Goal: Entertainment & Leisure: Browse casually

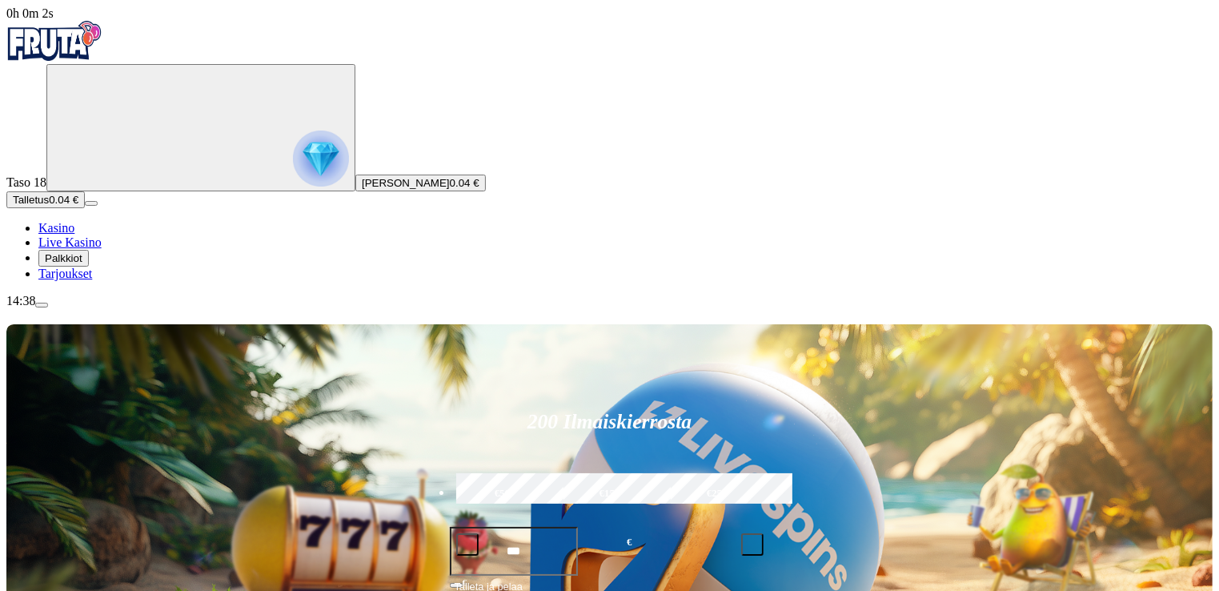
click at [49, 206] on span "Talletus" at bounding box center [31, 200] width 36 height 12
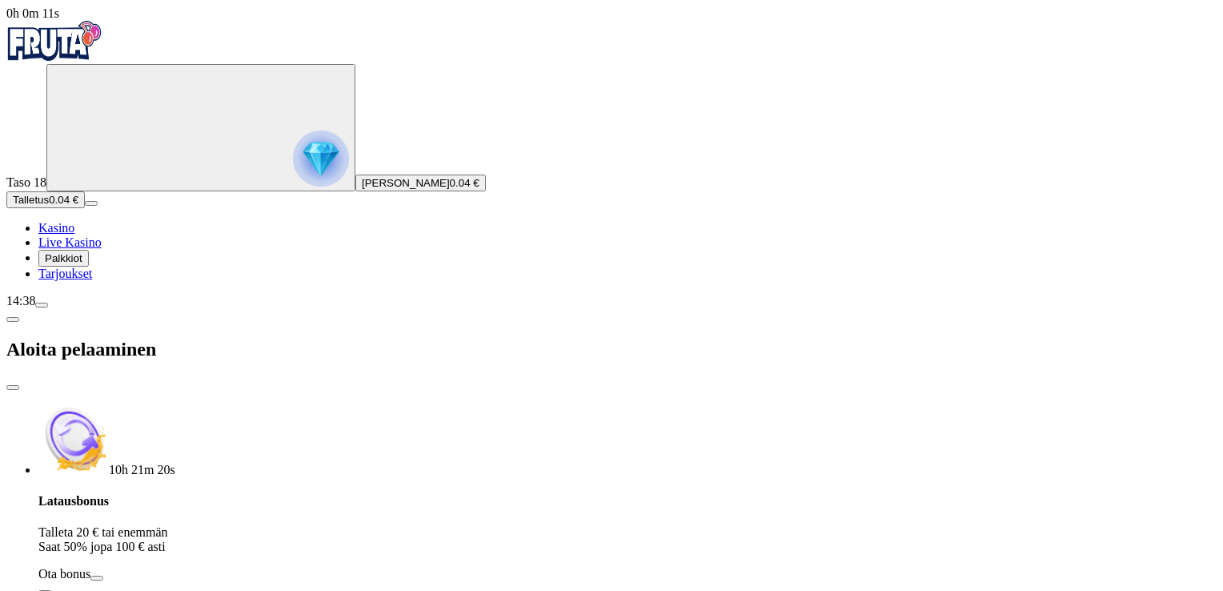
drag, startPoint x: 247, startPoint y: 376, endPoint x: 124, endPoint y: 380, distance: 122.6
click at [124, 380] on div "0h 0m 11s Taso 18 [PERSON_NAME] 0.04 € Talletus 0.04 € Kasino Live Kasino Palkk…" at bounding box center [611, 428] width 1211 height 845
type input "**"
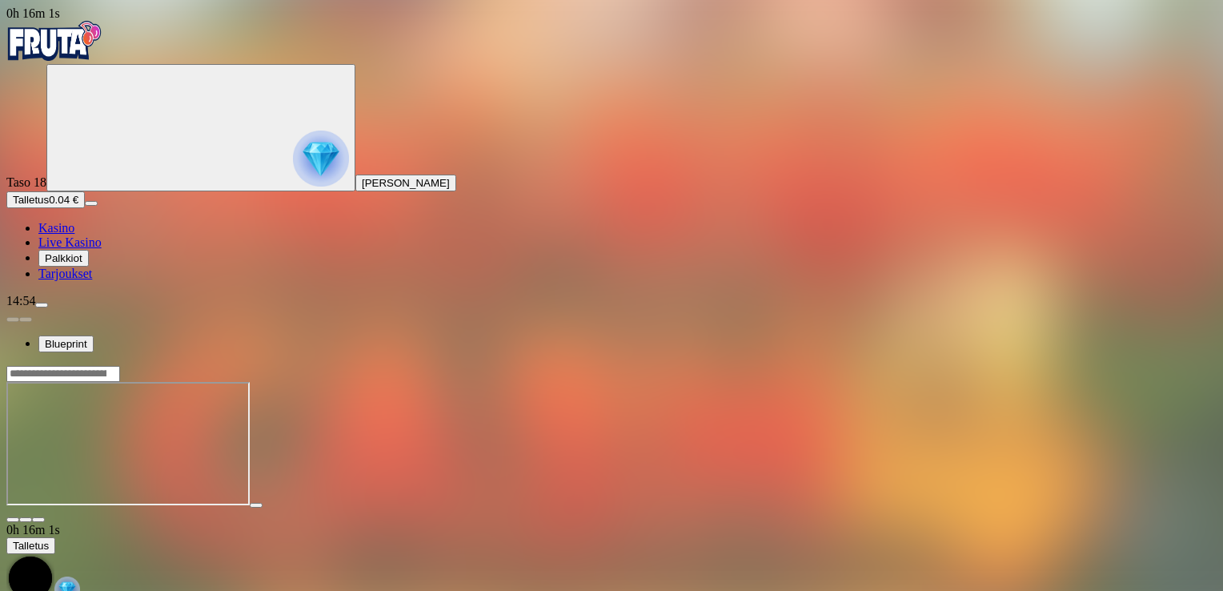
click at [13, 520] on span "close icon" at bounding box center [13, 520] width 0 height 0
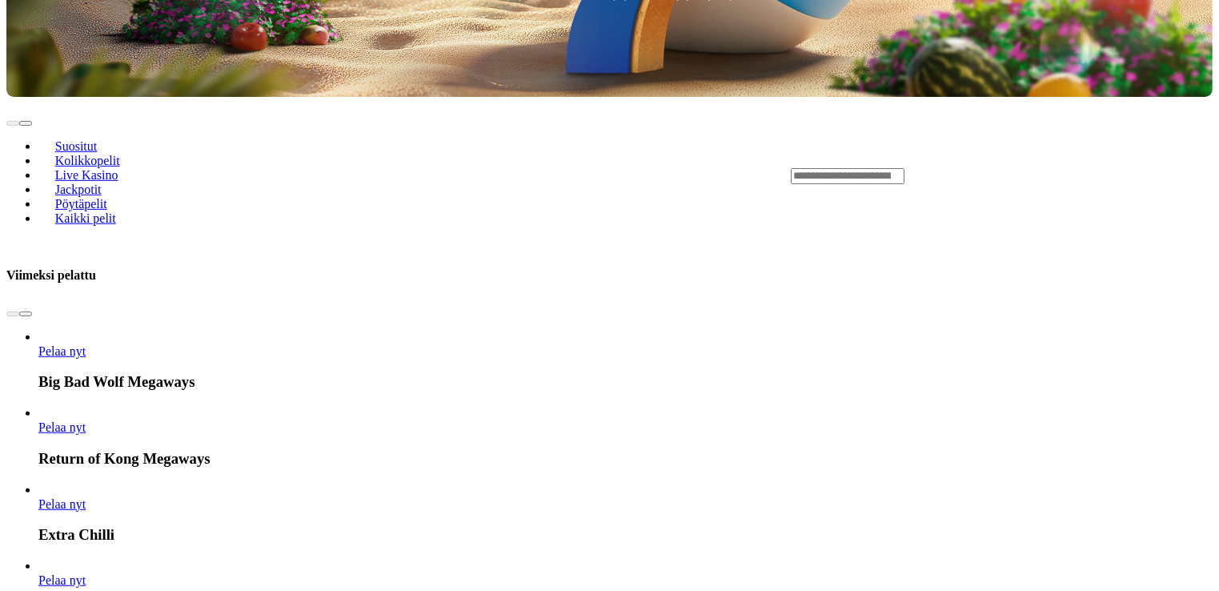
scroll to position [641, 0]
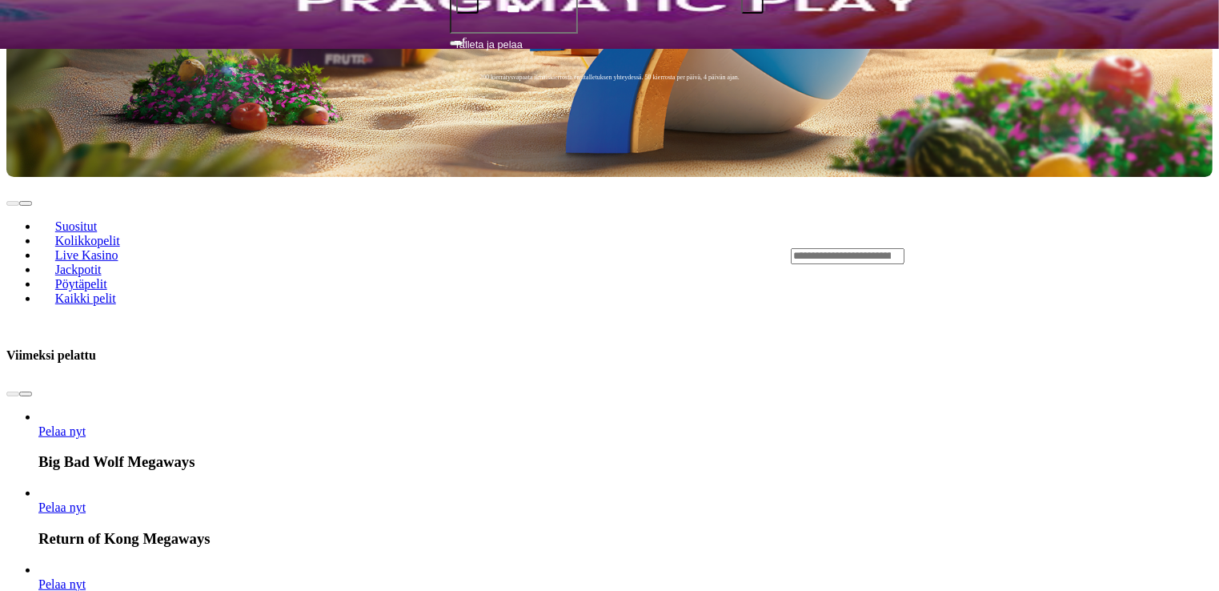
scroll to position [641, 0]
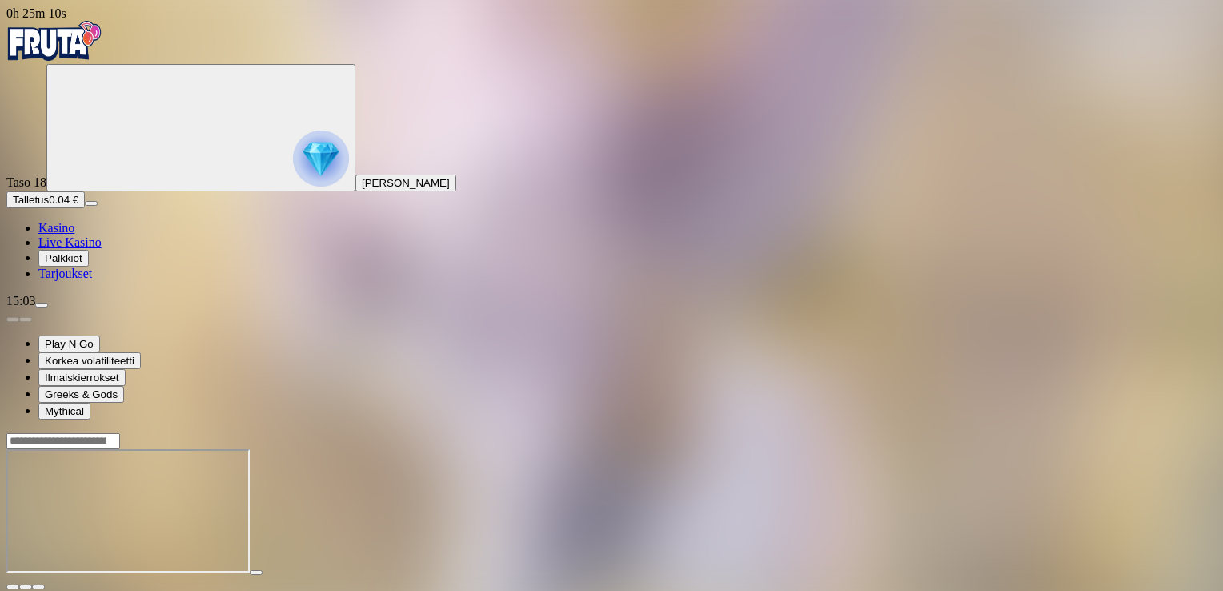
click at [13, 587] on span "close icon" at bounding box center [13, 587] width 0 height 0
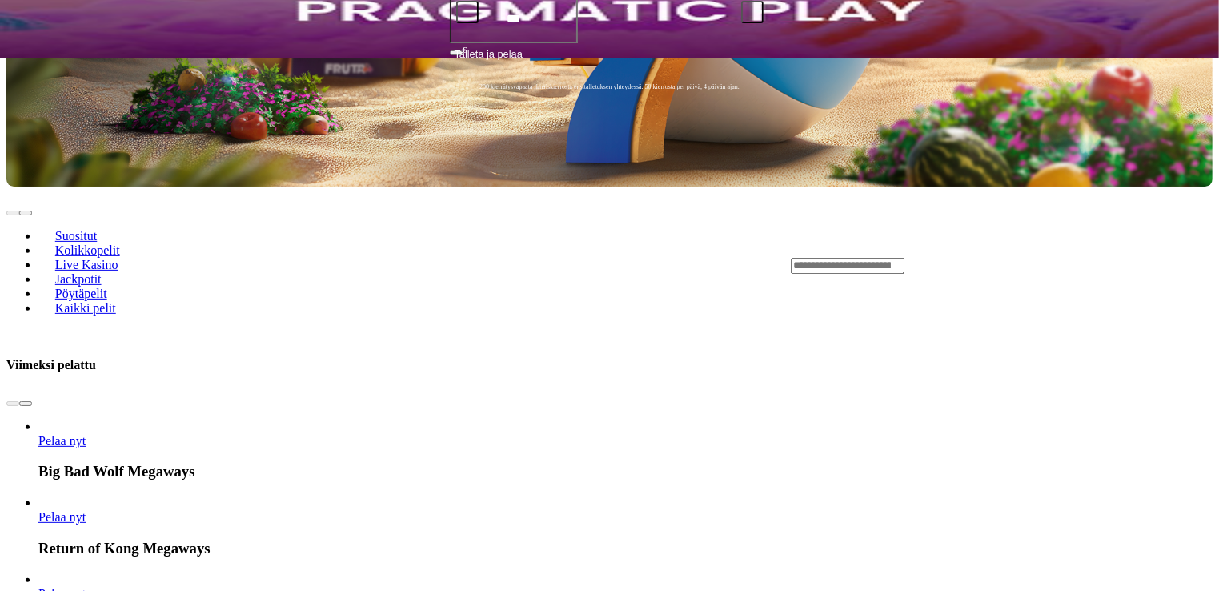
scroll to position [560, 0]
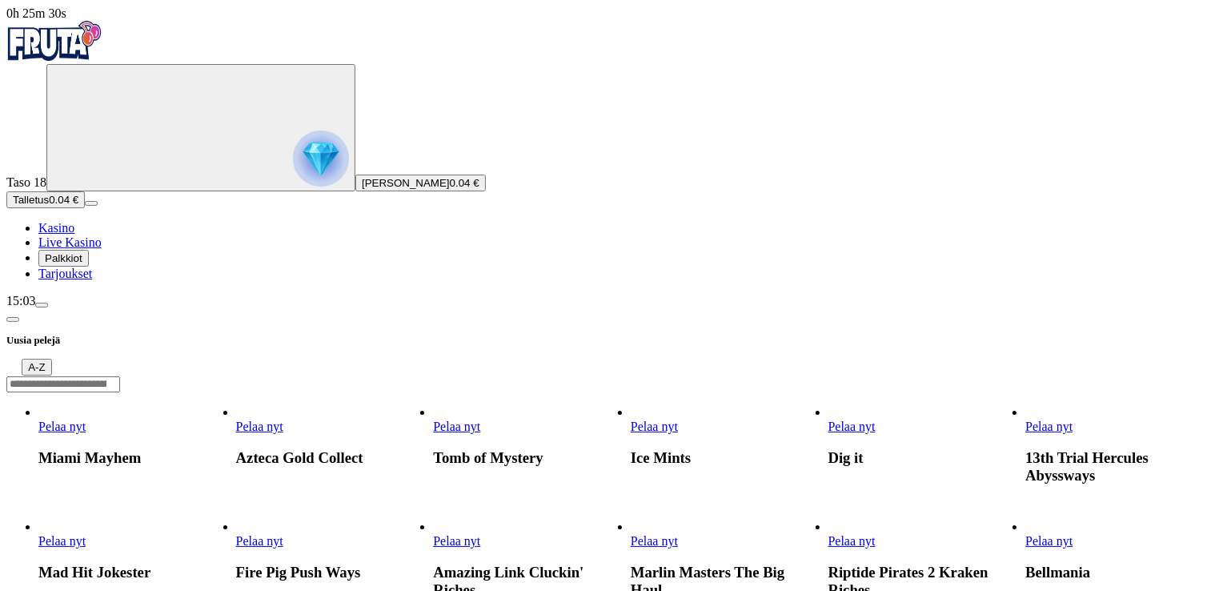
click at [13, 319] on span "chevron-left icon" at bounding box center [13, 319] width 0 height 0
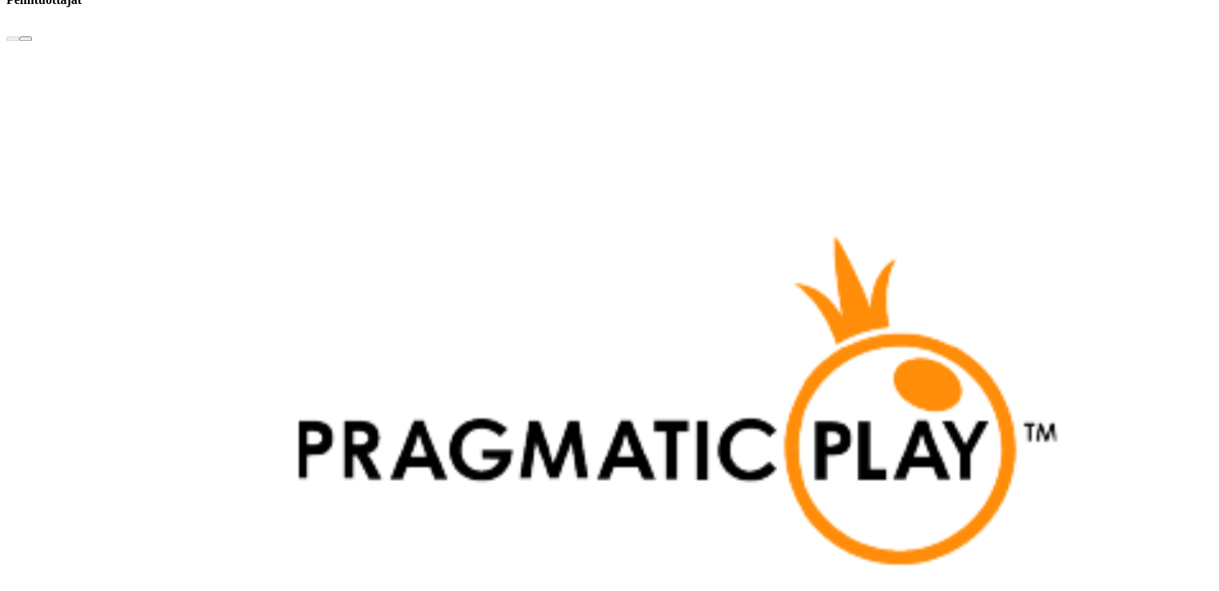
scroll to position [3683, 0]
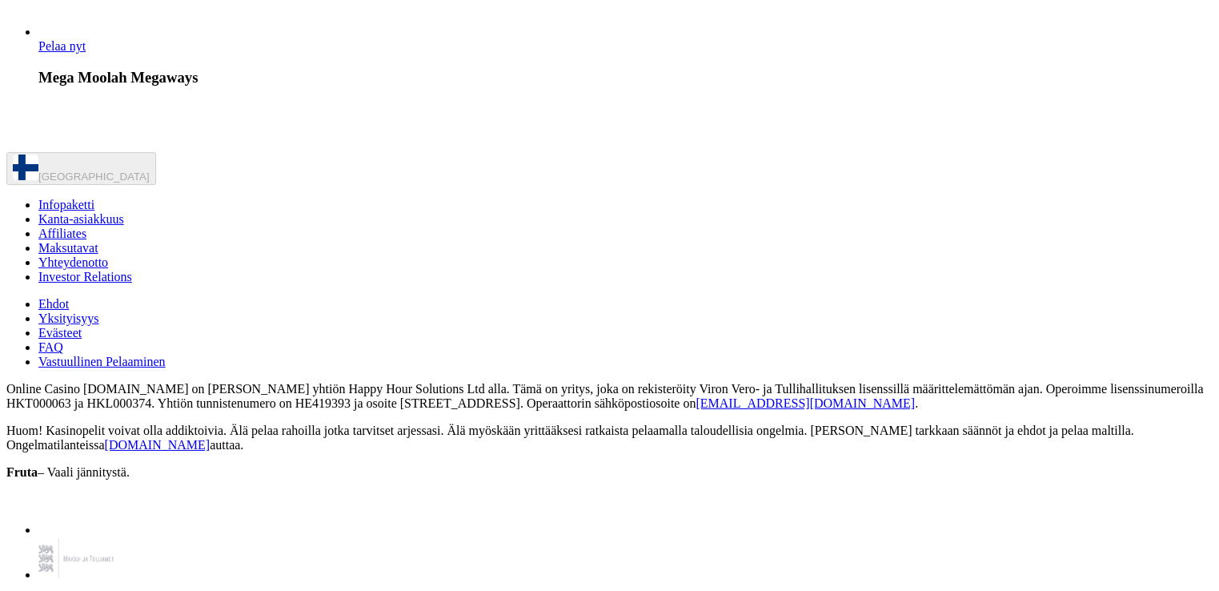
scroll to position [1281, 0]
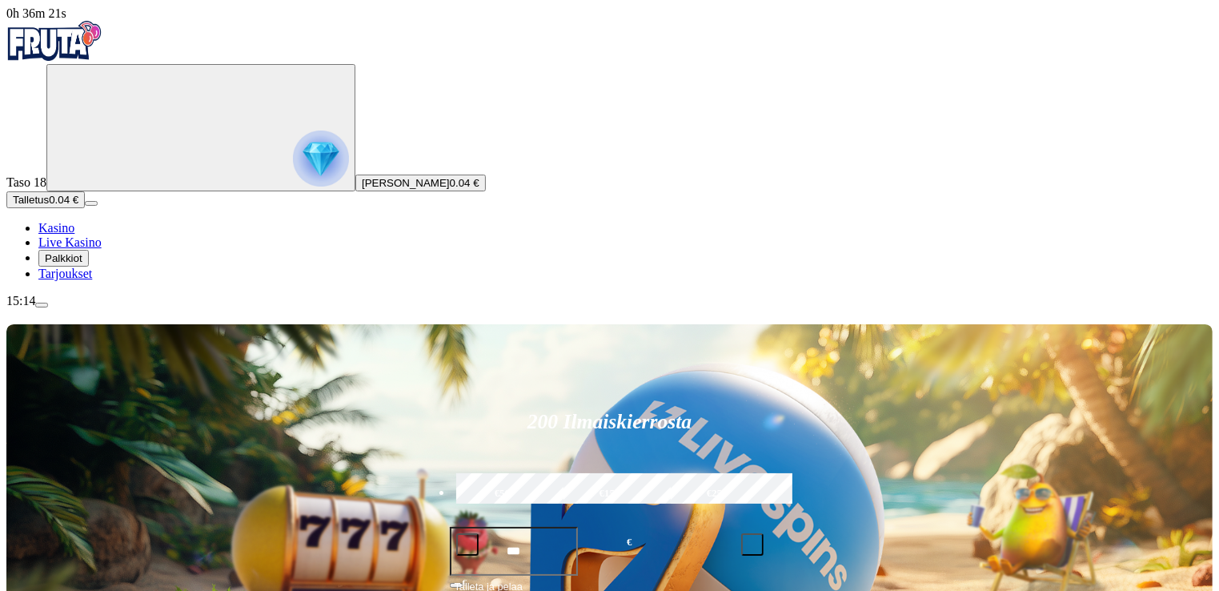
click at [82, 264] on span "Palkkiot" at bounding box center [64, 258] width 38 height 12
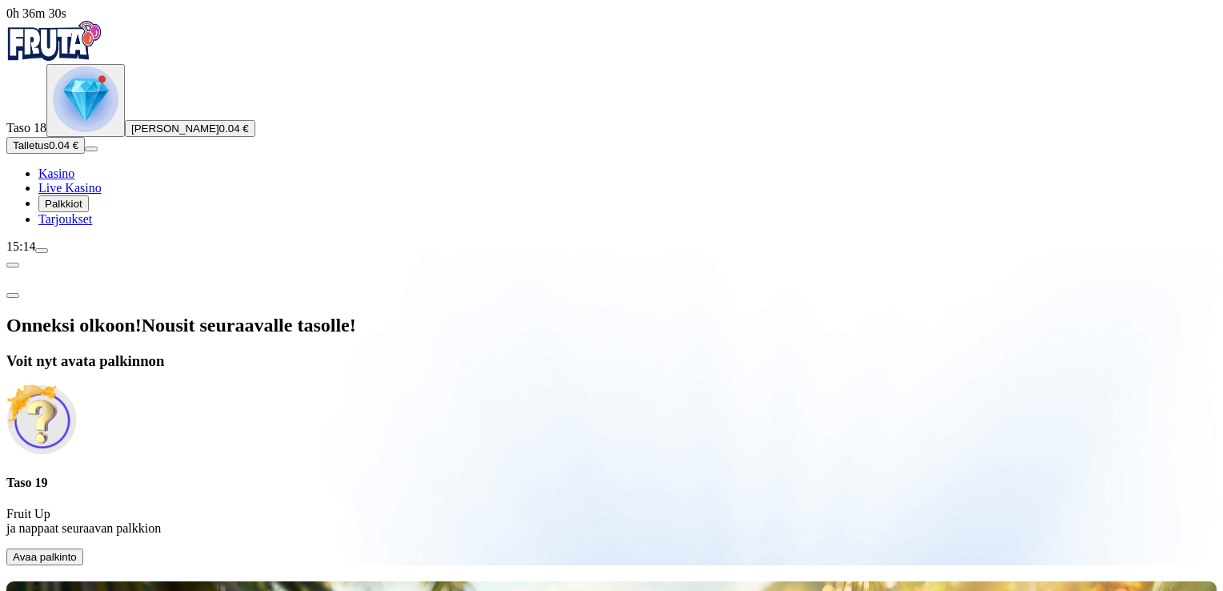
click at [77, 551] on span "Avaa palkinto" at bounding box center [45, 557] width 64 height 12
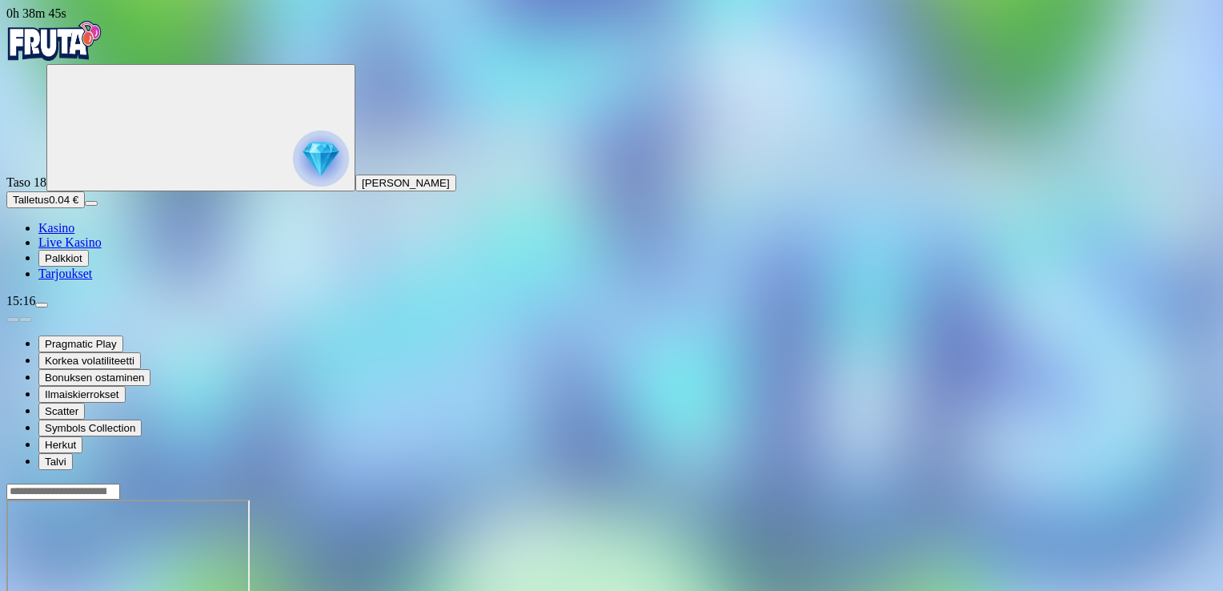
click at [74, 235] on span "Kasino" at bounding box center [56, 228] width 36 height 14
click at [42, 305] on span "menu icon" at bounding box center [42, 305] width 0 height 0
click at [259, 483] on div at bounding box center [611, 562] width 1211 height 158
click at [503, 483] on header at bounding box center [611, 491] width 1211 height 17
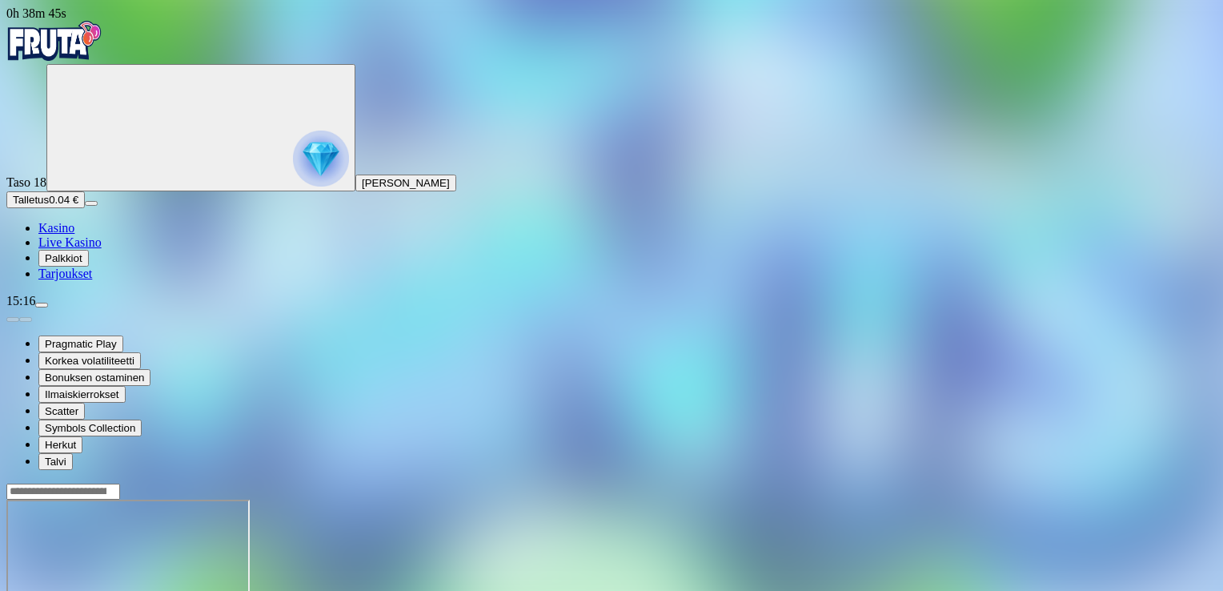
click at [120, 484] on input "Search" at bounding box center [63, 492] width 114 height 16
click at [493, 483] on header at bounding box center [611, 491] width 1211 height 17
click at [673, 483] on header at bounding box center [611, 491] width 1211 height 17
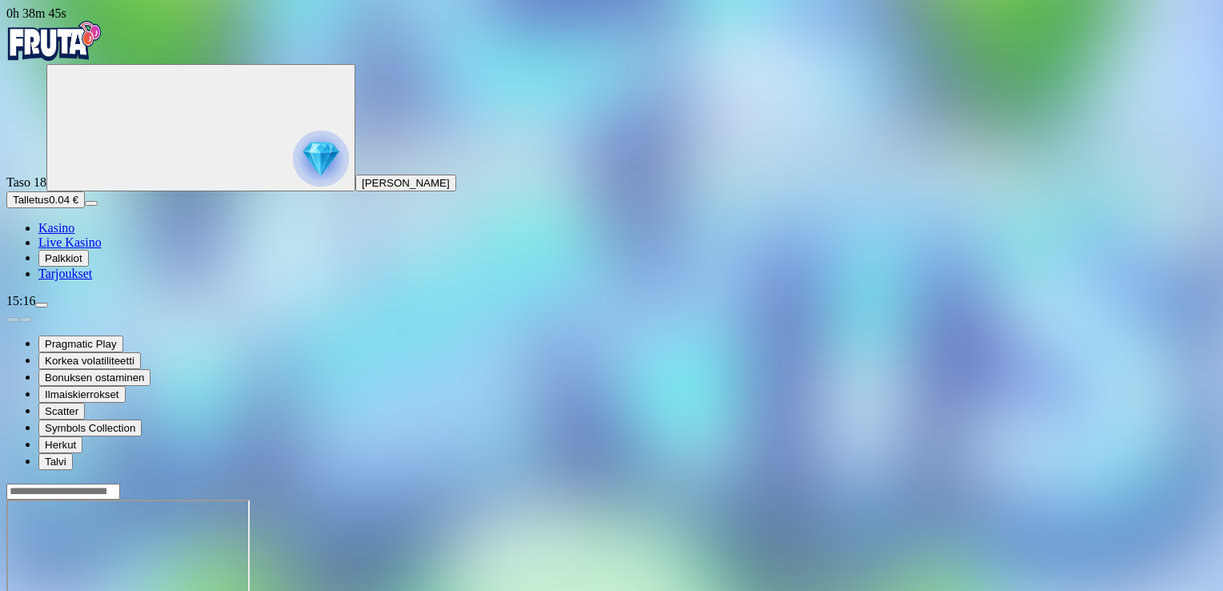
click at [293, 176] on img "Primary" at bounding box center [321, 159] width 56 height 56
click at [293, 187] on img "Primary" at bounding box center [321, 159] width 56 height 56
click at [293, 154] on img "Primary" at bounding box center [321, 159] width 56 height 56
click at [293, 149] on img "Primary" at bounding box center [321, 159] width 56 height 56
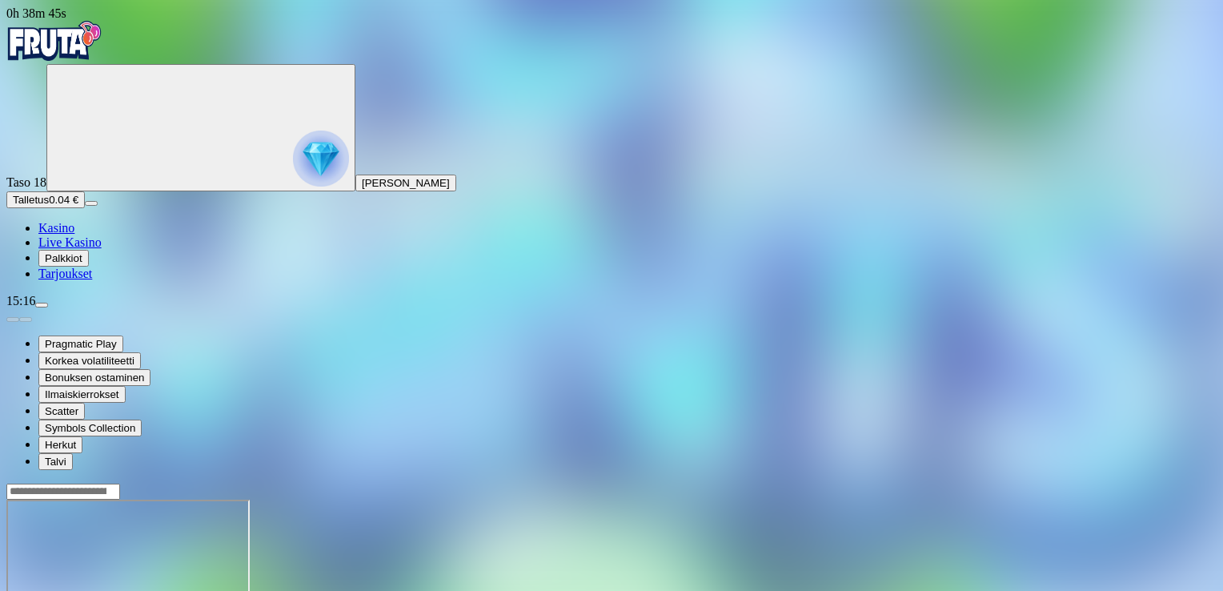
click at [293, 149] on img "Primary" at bounding box center [321, 159] width 56 height 56
click at [74, 235] on span "Kasino" at bounding box center [56, 228] width 36 height 14
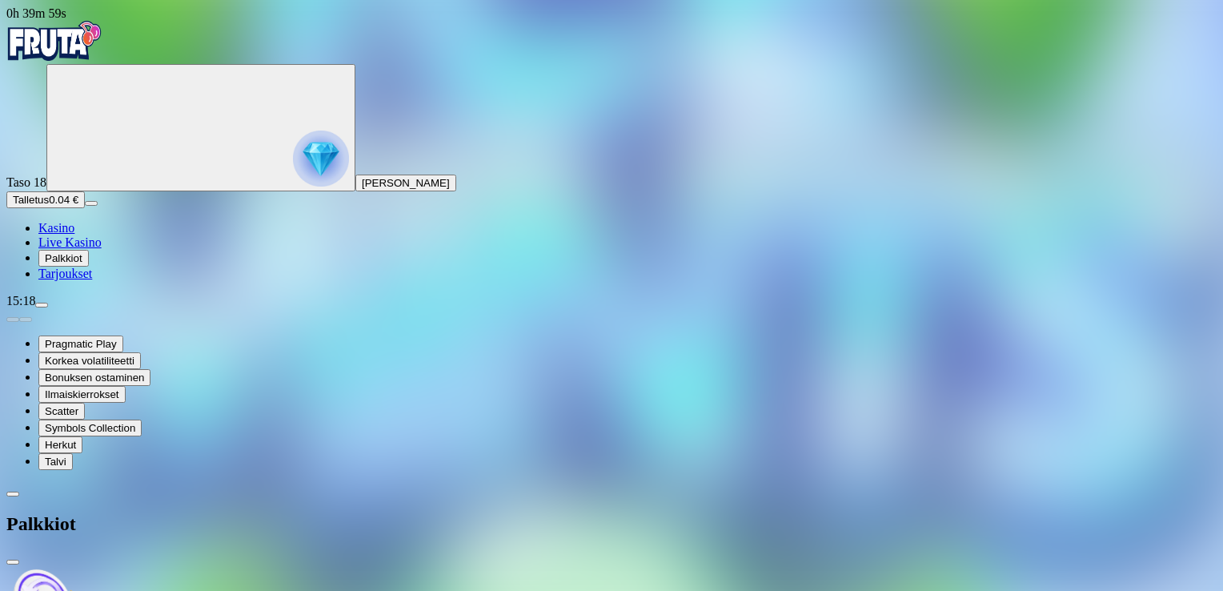
click at [74, 235] on span "Kasino" at bounding box center [56, 228] width 36 height 14
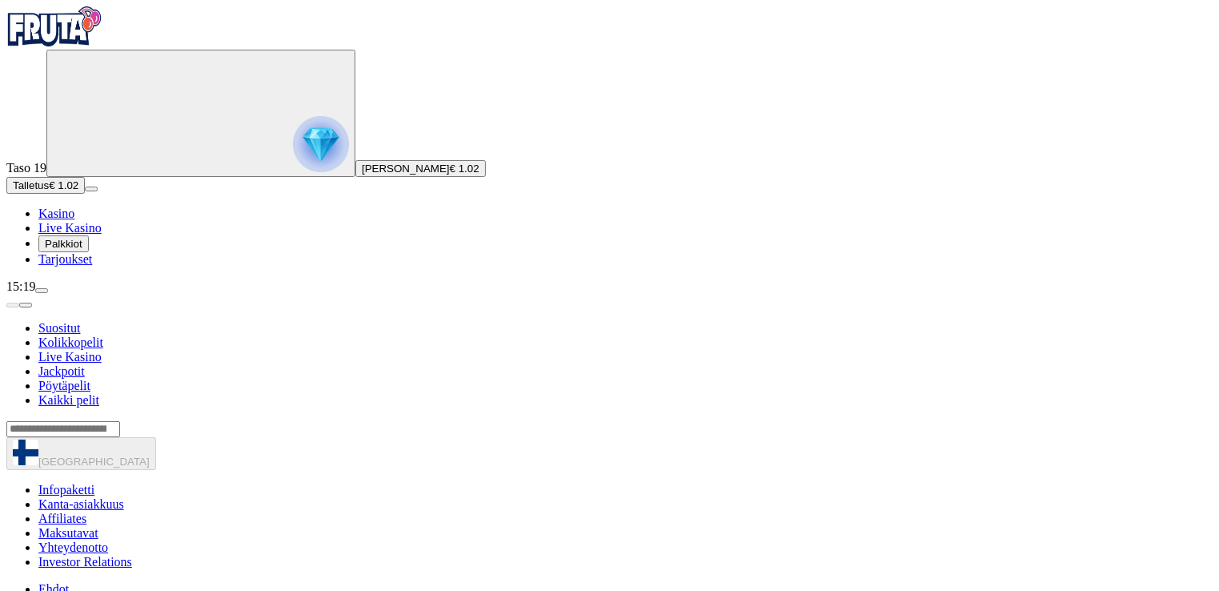
click at [120, 421] on input "Search" at bounding box center [63, 429] width 114 height 16
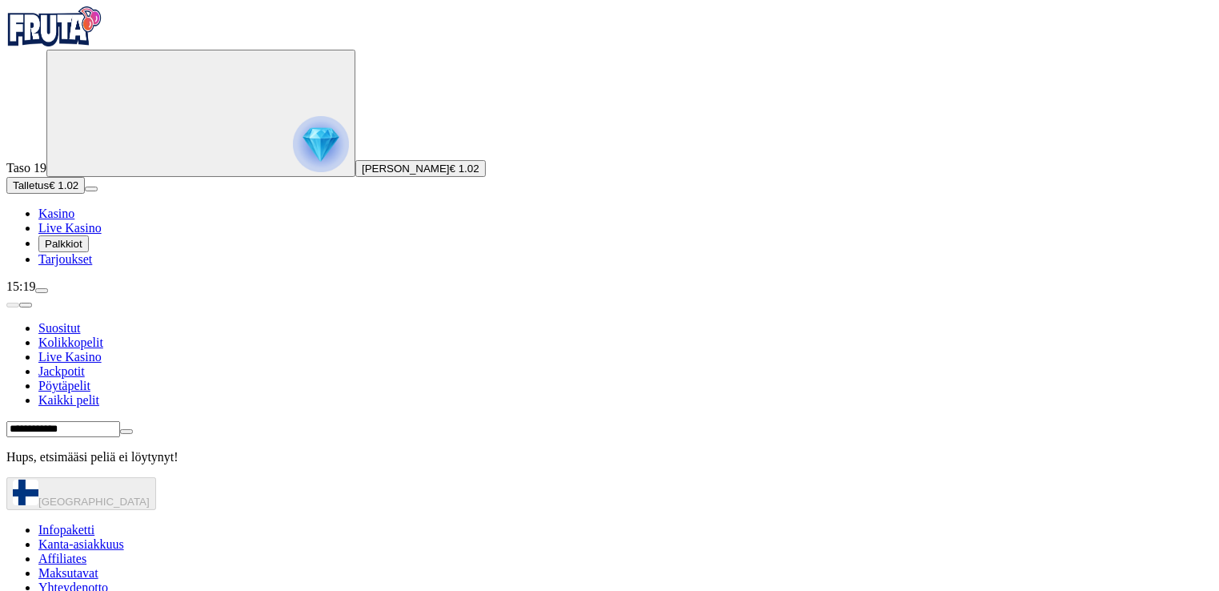
click at [120, 421] on input "**********" at bounding box center [63, 429] width 114 height 16
type input "**********"
click at [120, 421] on input "**********" at bounding box center [63, 429] width 114 height 16
drag, startPoint x: 974, startPoint y: 37, endPoint x: 817, endPoint y: 66, distance: 159.7
click at [821, 420] on div "**********" at bounding box center [609, 442] width 1207 height 44
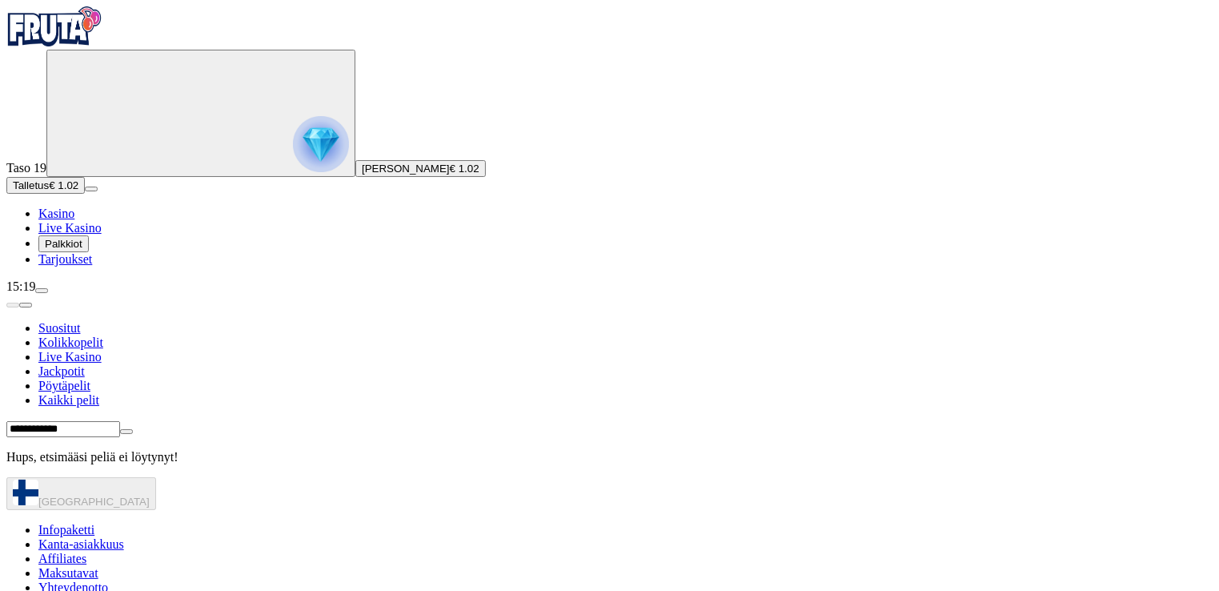
click at [282, 477] on div "Lobby" at bounding box center [609, 477] width 1207 height 0
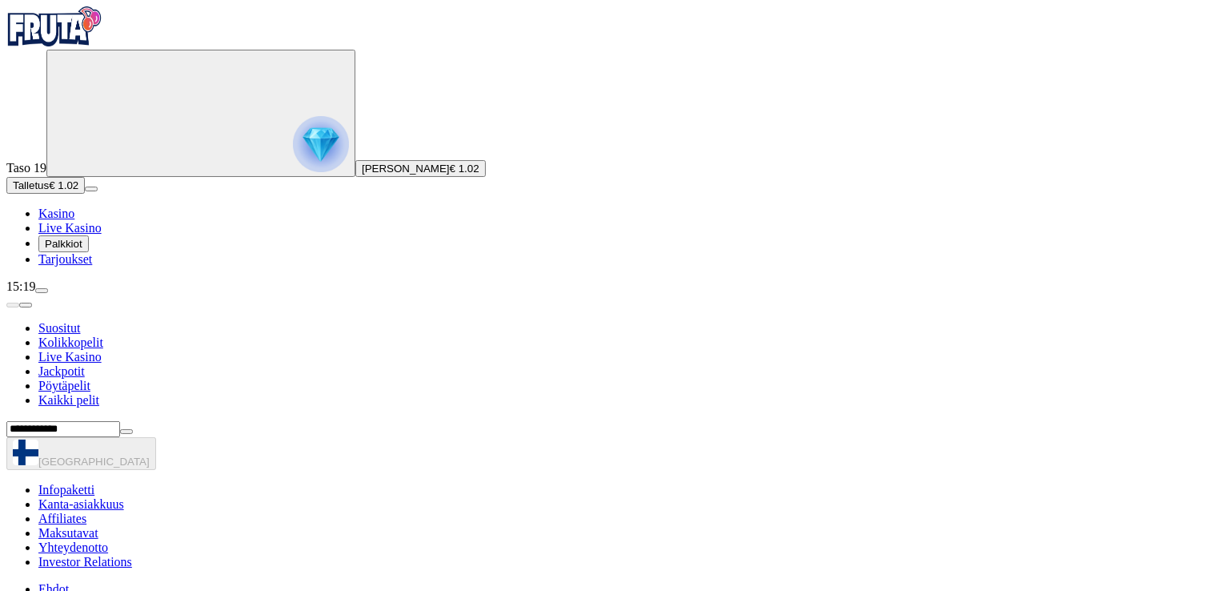
click at [80, 321] on span "Suositut" at bounding box center [59, 328] width 42 height 14
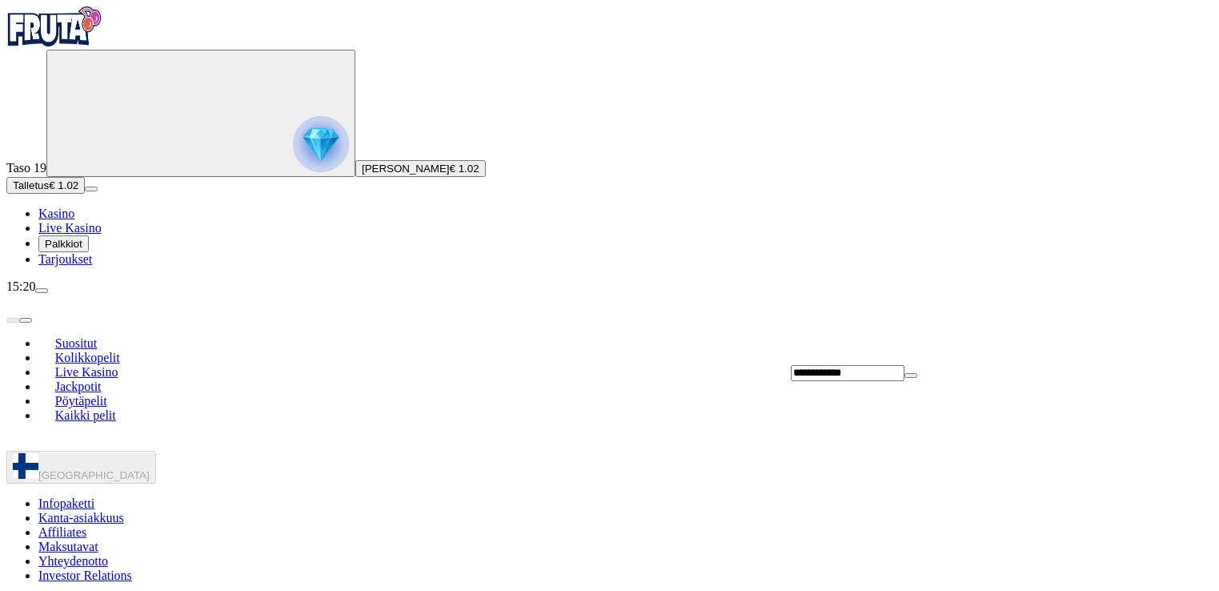
click at [999, 364] on div "**********" at bounding box center [1002, 372] width 422 height 17
click at [905, 365] on input "**********" at bounding box center [848, 373] width 114 height 16
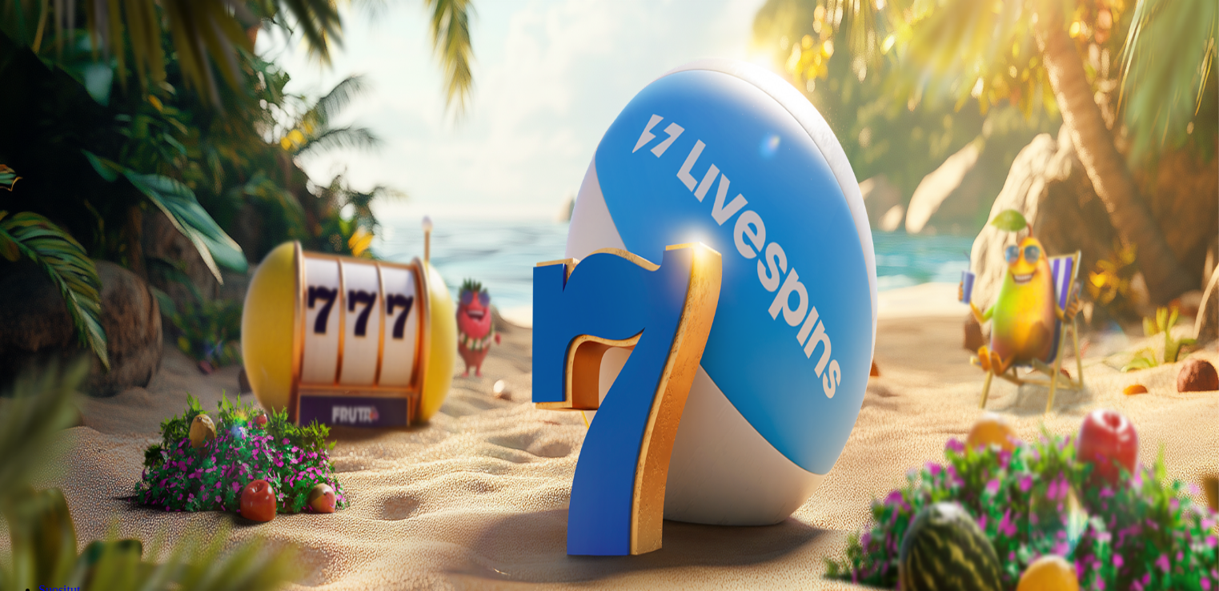
scroll to position [19, 0]
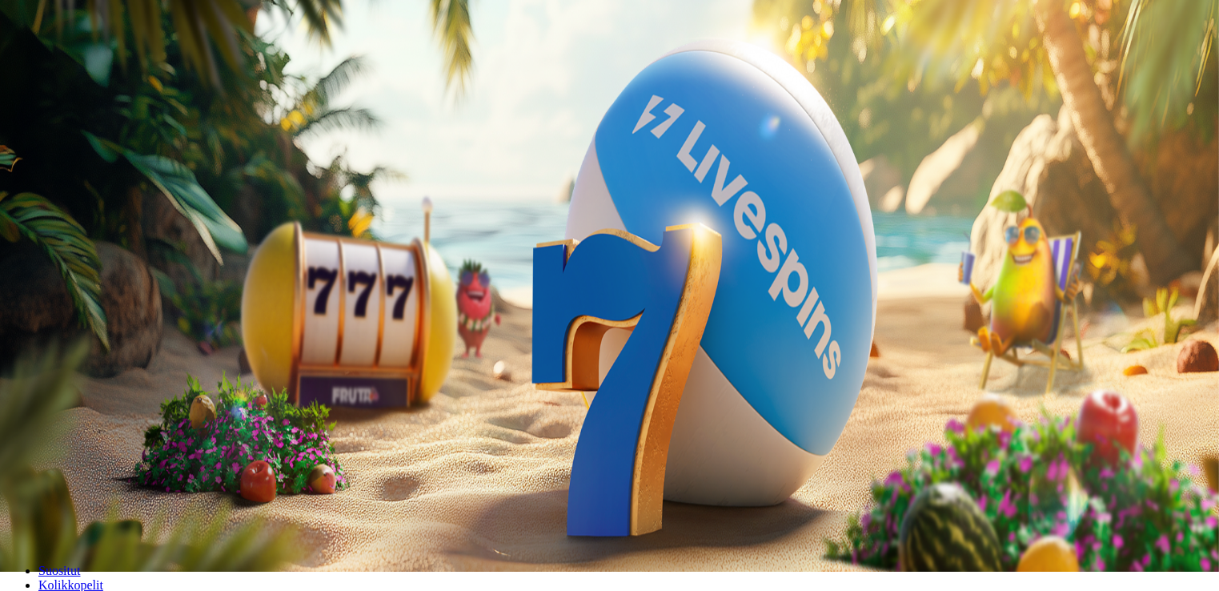
type input "*********"
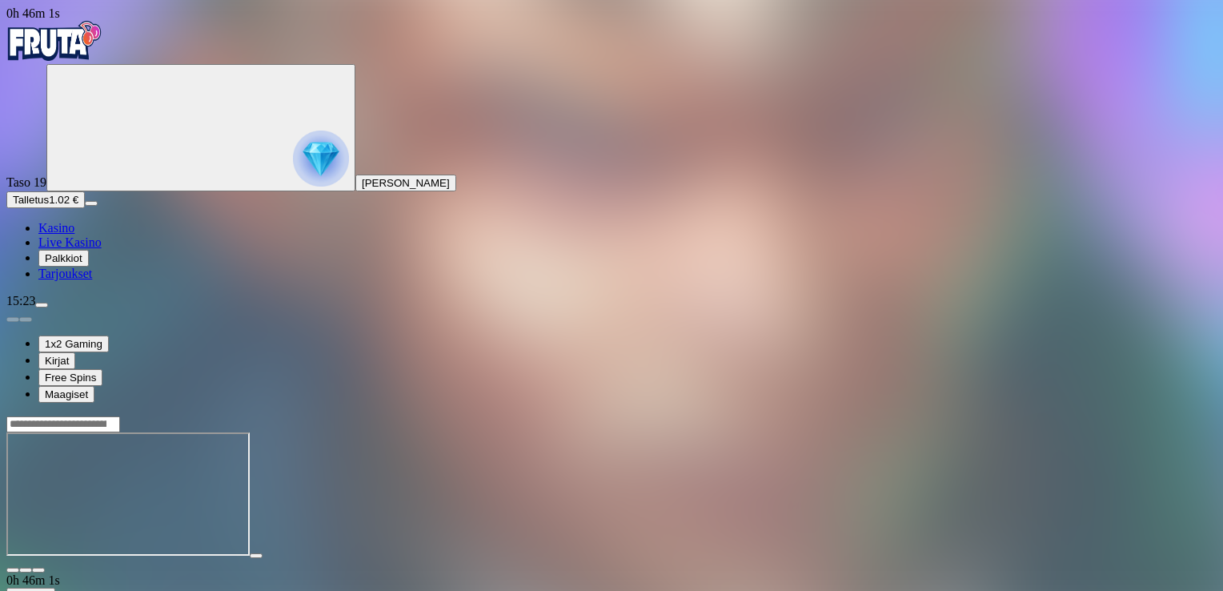
click at [42, 305] on span "menu icon" at bounding box center [42, 305] width 0 height 0
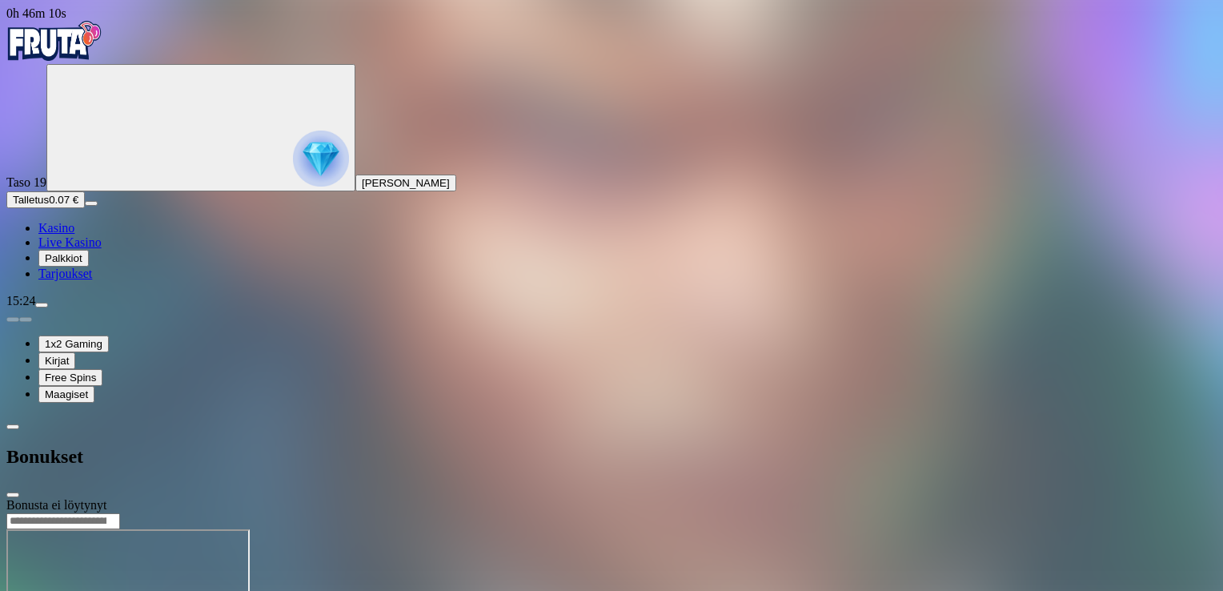
click at [13, 495] on span "close icon" at bounding box center [13, 495] width 0 height 0
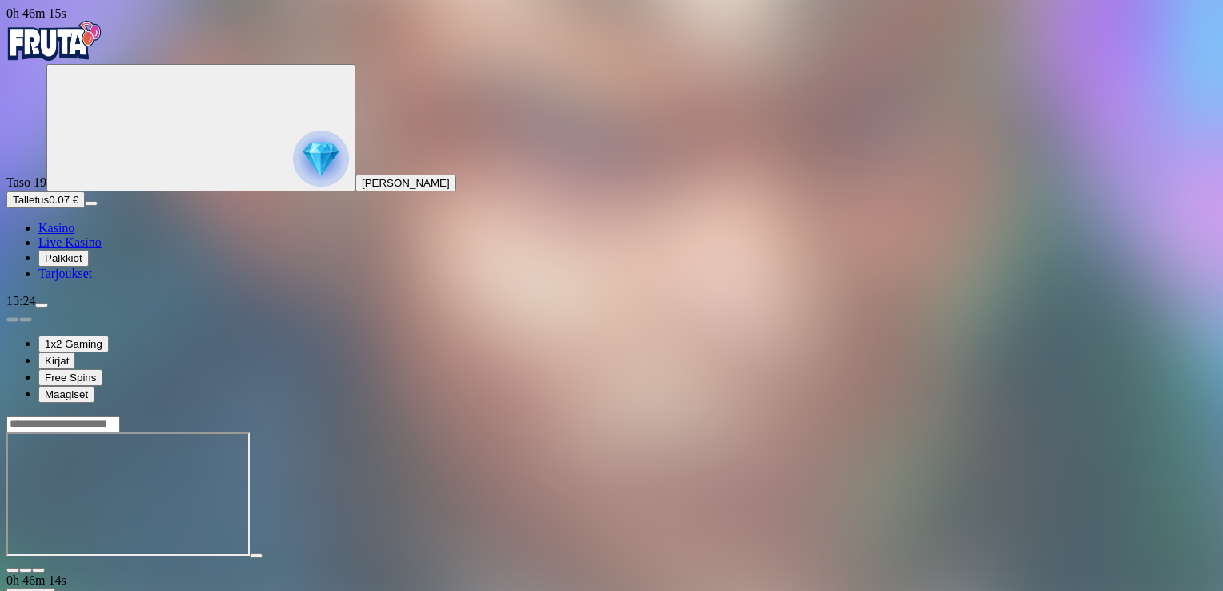
click at [42, 305] on span "menu icon" at bounding box center [42, 305] width 0 height 0
